Goal: Task Accomplishment & Management: Complete application form

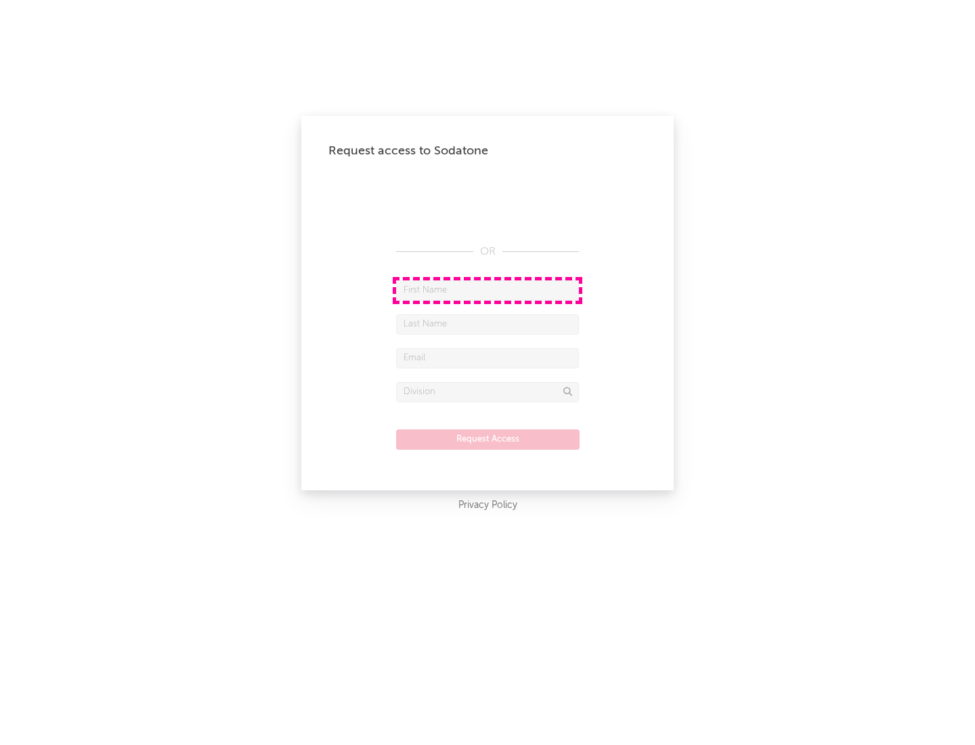
click at [488, 290] on input "text" at bounding box center [487, 290] width 183 height 20
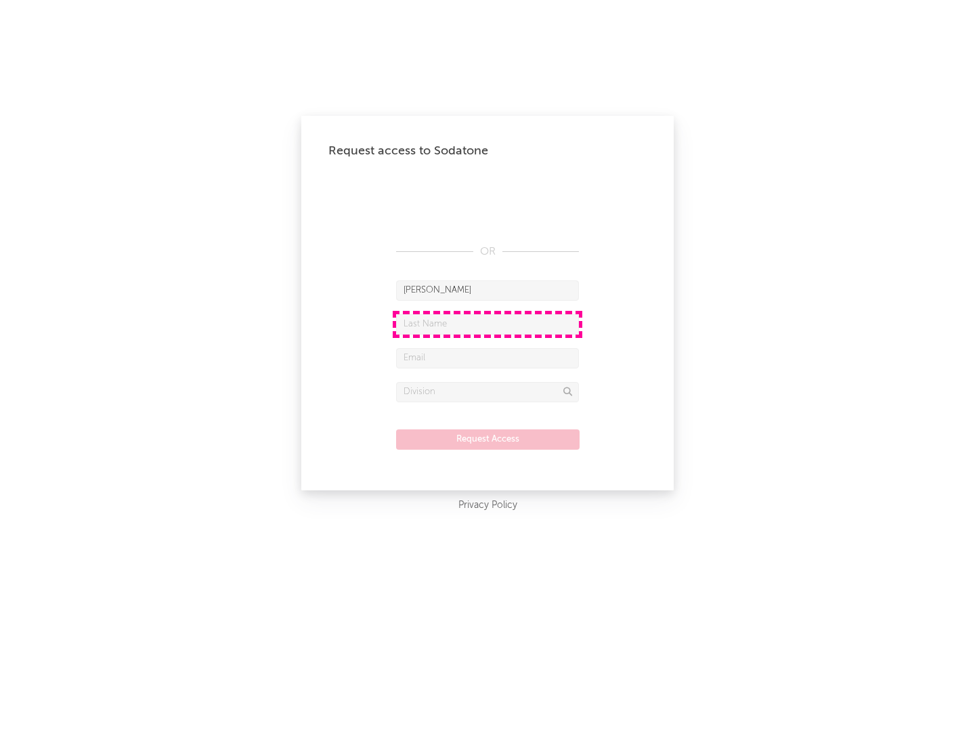
type input "[PERSON_NAME]"
click at [488, 324] on input "text" at bounding box center [487, 324] width 183 height 20
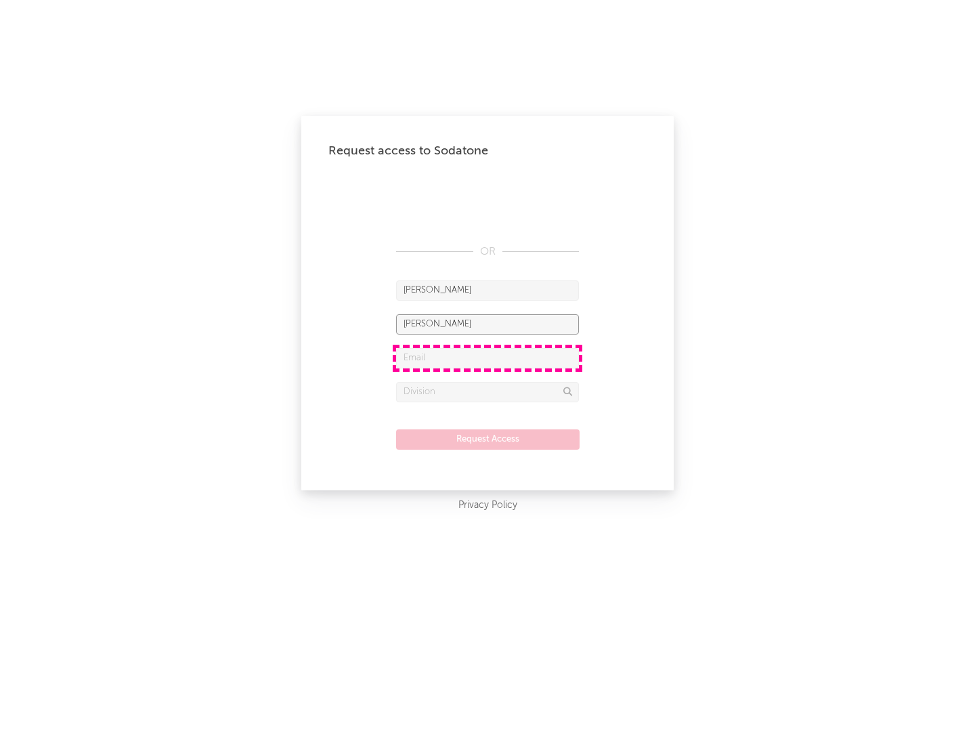
type input "[PERSON_NAME]"
click at [488, 358] on input "text" at bounding box center [487, 358] width 183 height 20
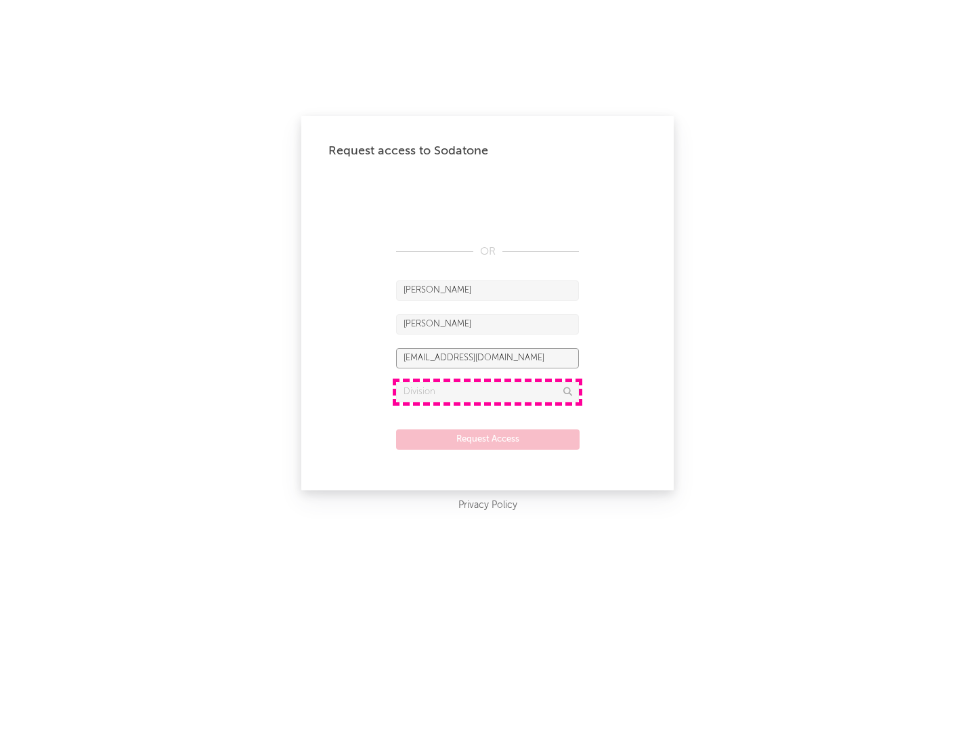
type input "[EMAIL_ADDRESS][DOMAIN_NAME]"
click at [488, 391] on input "text" at bounding box center [487, 392] width 183 height 20
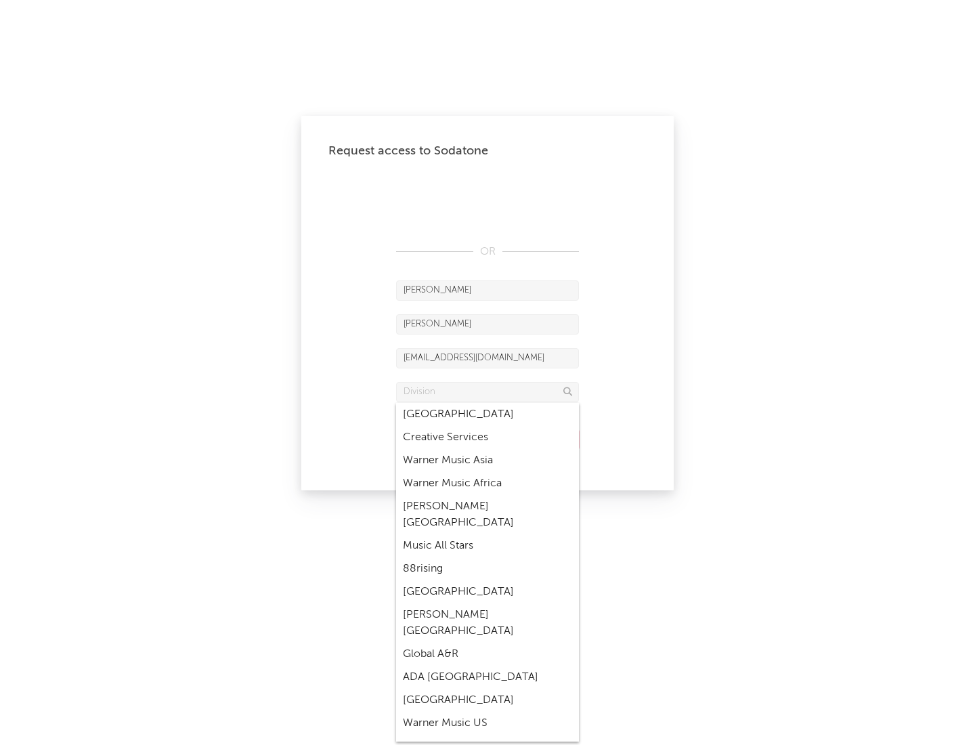
click at [488, 534] on div "Music All Stars" at bounding box center [487, 545] width 183 height 23
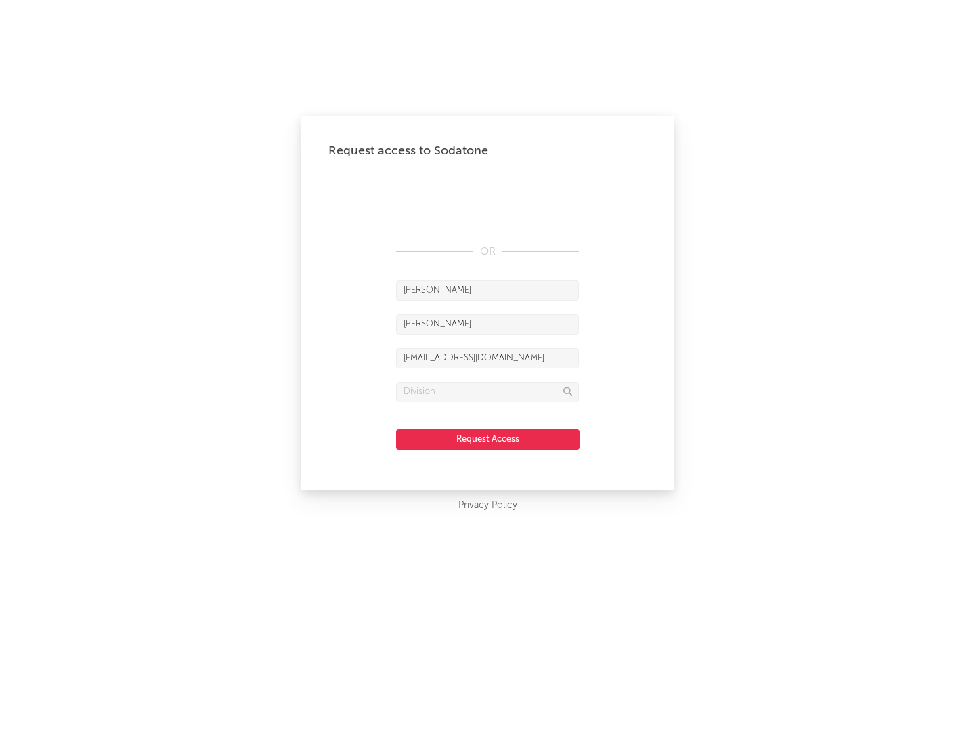
type input "Music All Stars"
click at [488, 439] on button "Request Access" at bounding box center [488, 439] width 184 height 20
